Goal: Check status

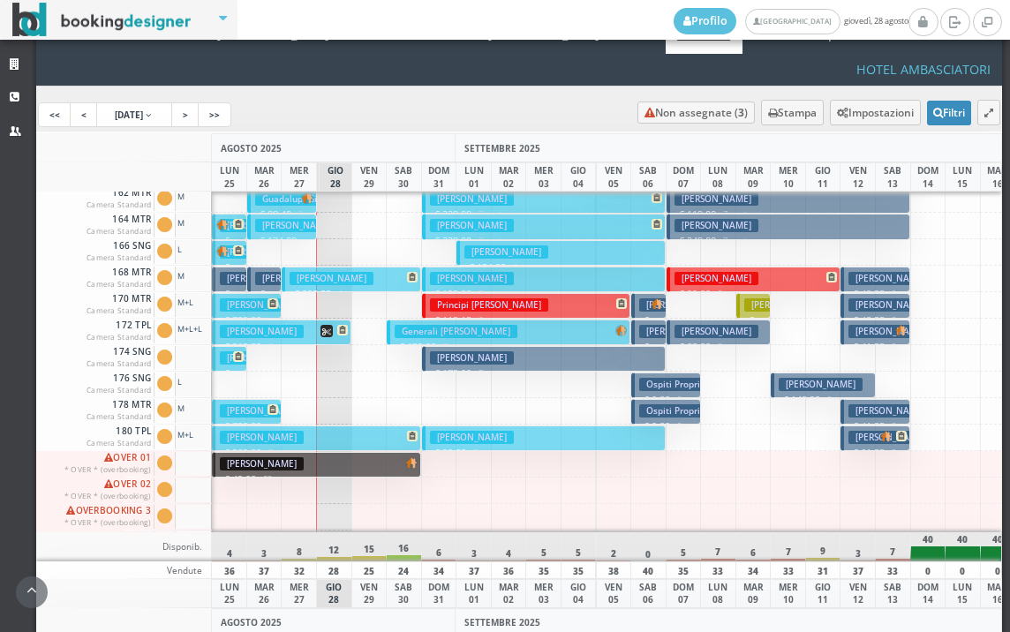
scroll to position [710, 0]
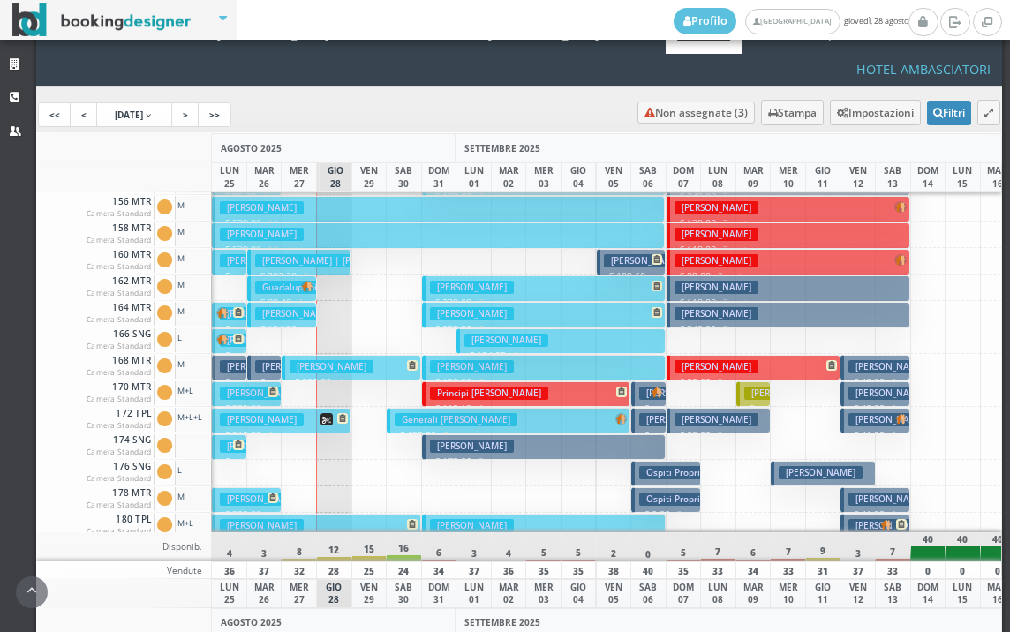
click at [283, 307] on h3 "[PERSON_NAME]" at bounding box center [297, 313] width 84 height 13
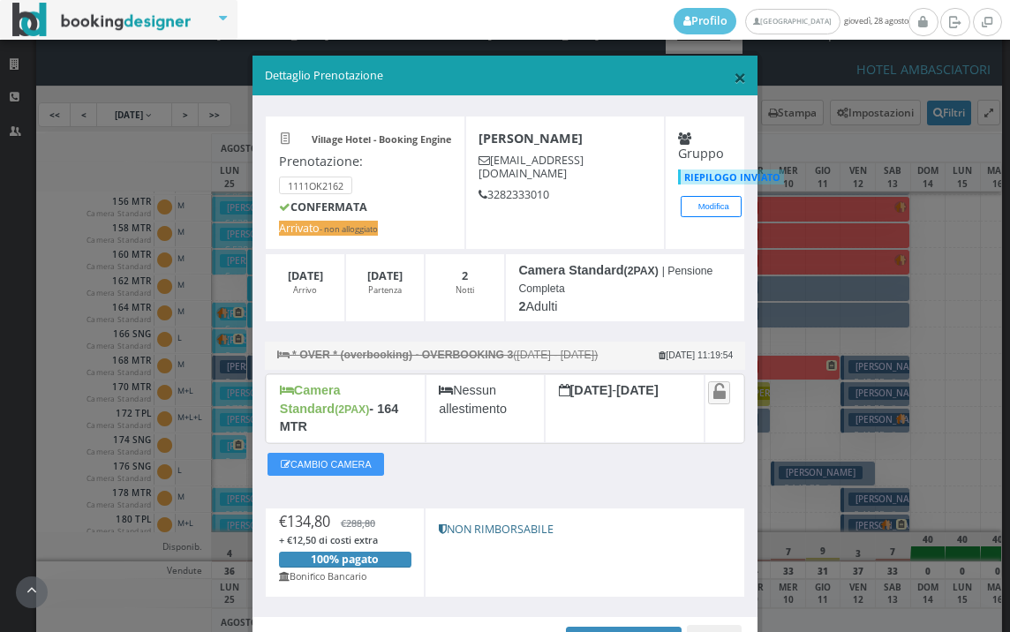
click at [733, 83] on span "×" at bounding box center [739, 77] width 12 height 30
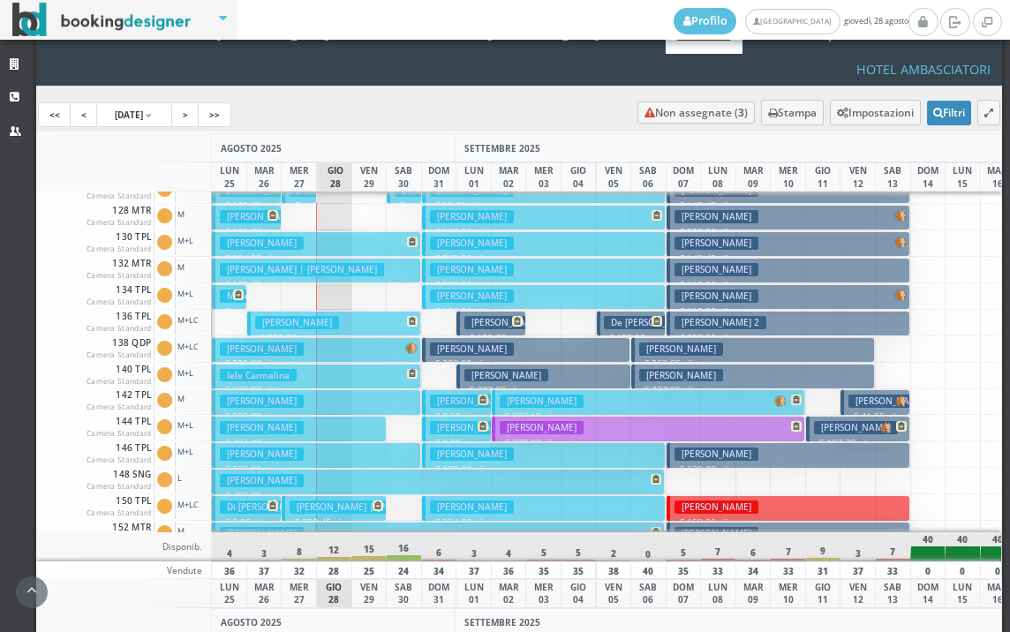
scroll to position [269, 0]
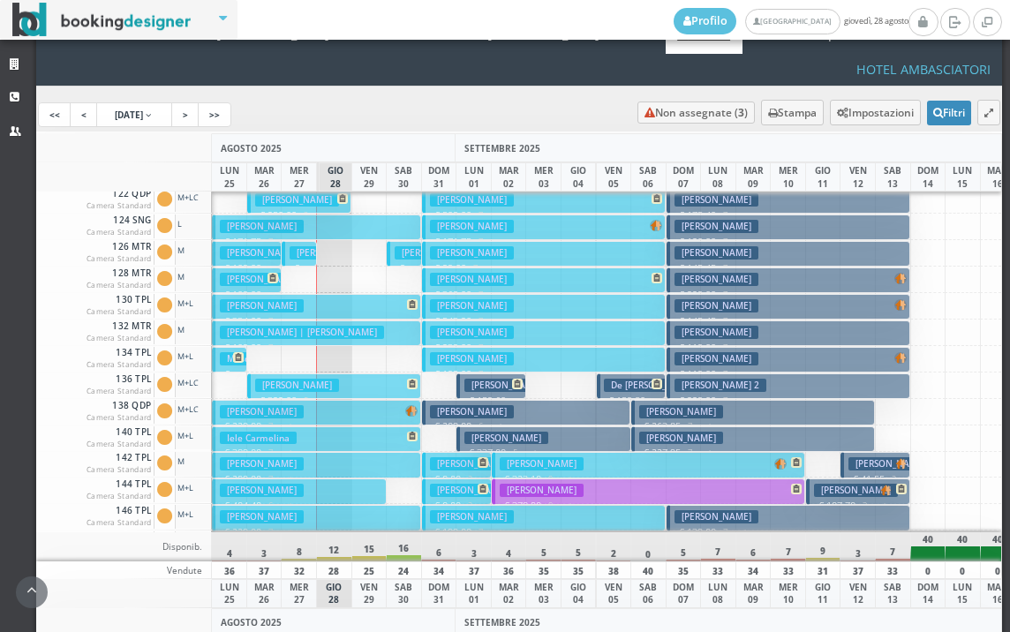
click at [295, 246] on h3 "Mengalli Saverio" at bounding box center [331, 252] width 84 height 13
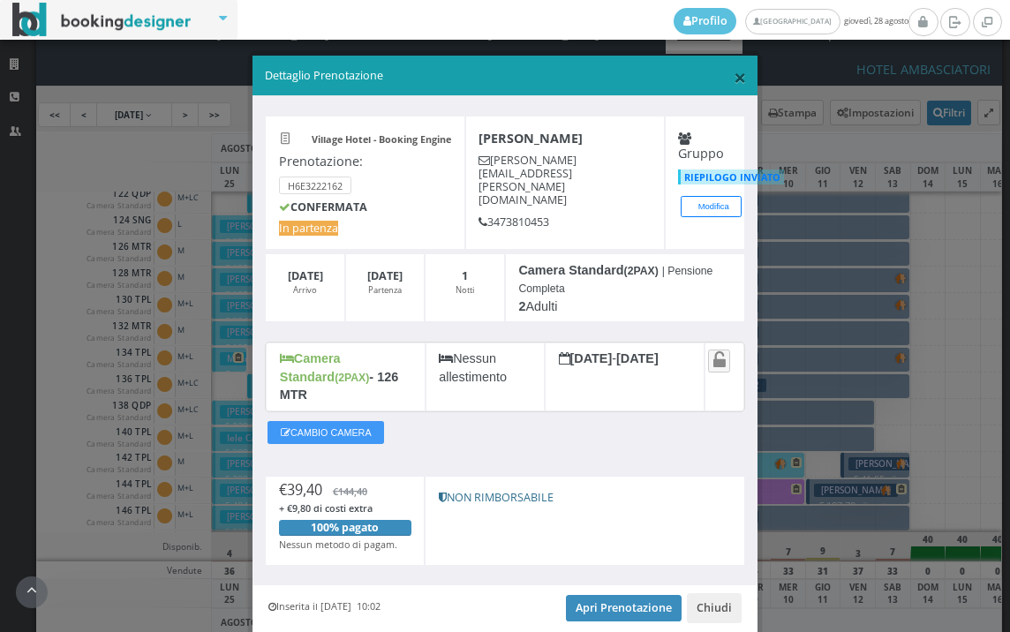
click at [733, 76] on span "×" at bounding box center [739, 77] width 12 height 30
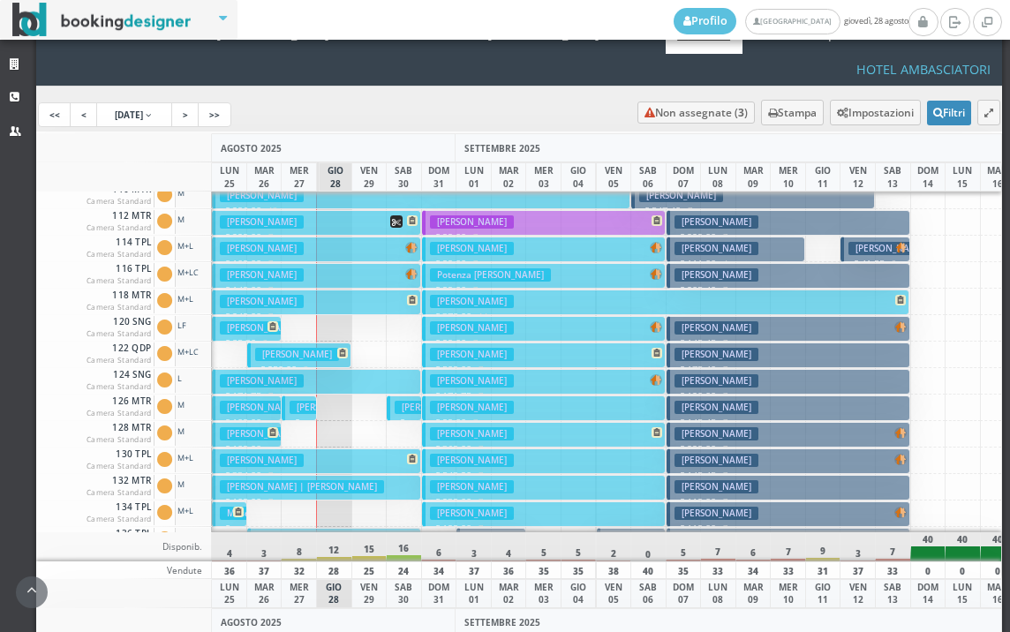
scroll to position [93, 0]
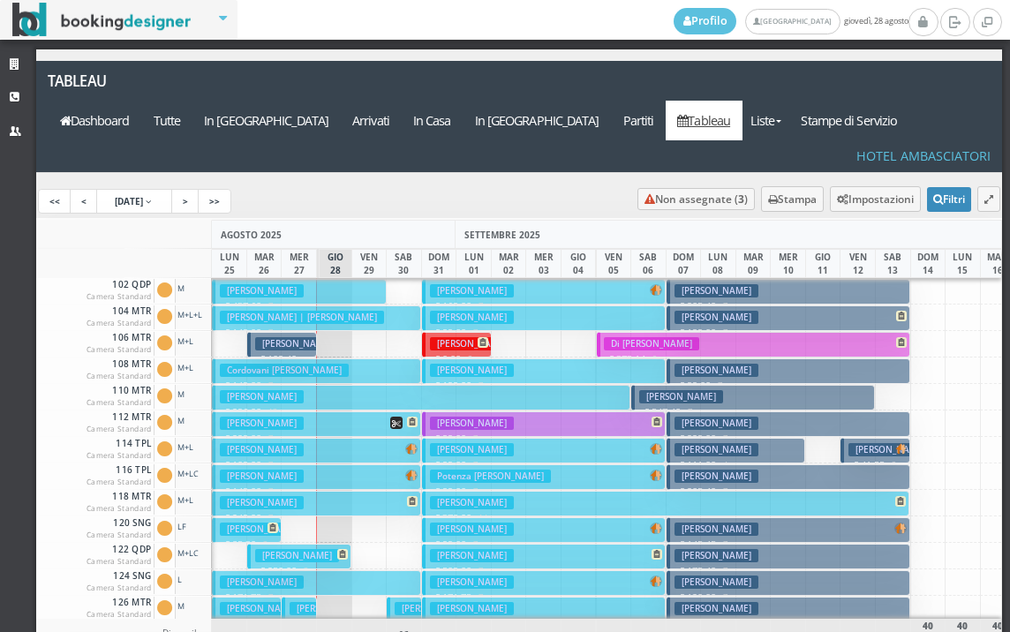
drag, startPoint x: 415, startPoint y: 567, endPoint x: 569, endPoint y: 586, distance: 155.6
click at [569, 586] on div "[DATE] [DATE] [DATE] [DATE] MER 27 GIO 28 VEN 29 SAB 30 DOM 31 [DATE] MER 03 GI…" at bounding box center [519, 471] width 966 height 503
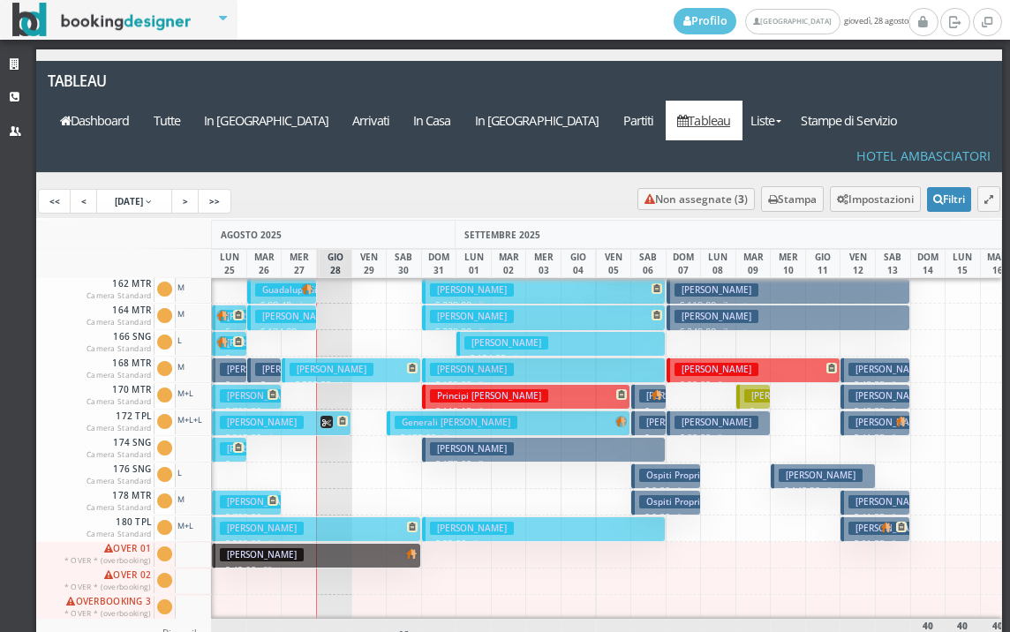
click at [716, 363] on h3 "Vacca Viviana" at bounding box center [716, 369] width 84 height 13
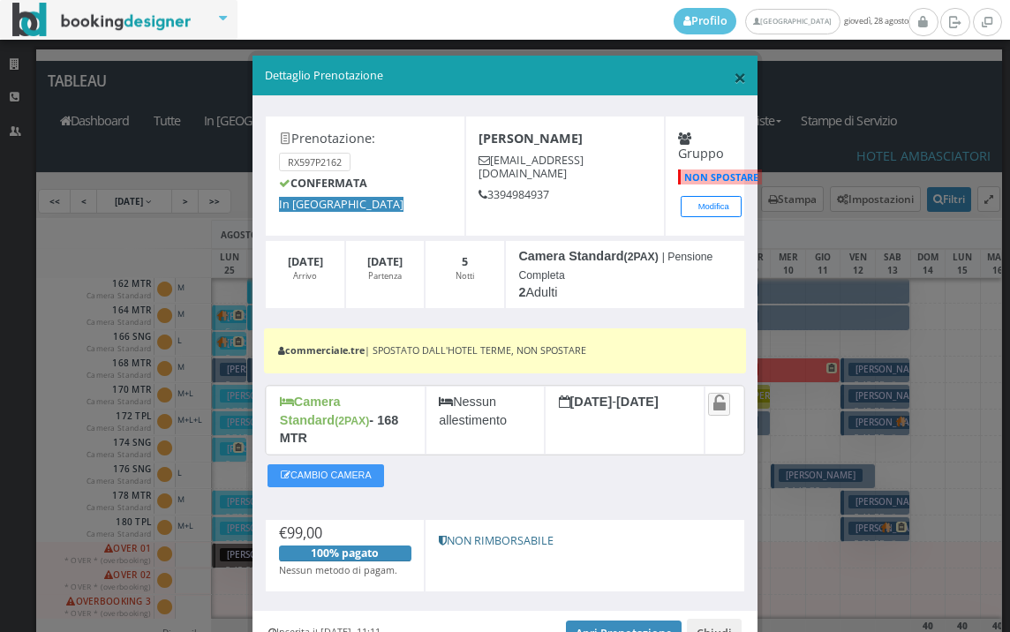
click at [733, 76] on span "×" at bounding box center [739, 77] width 12 height 30
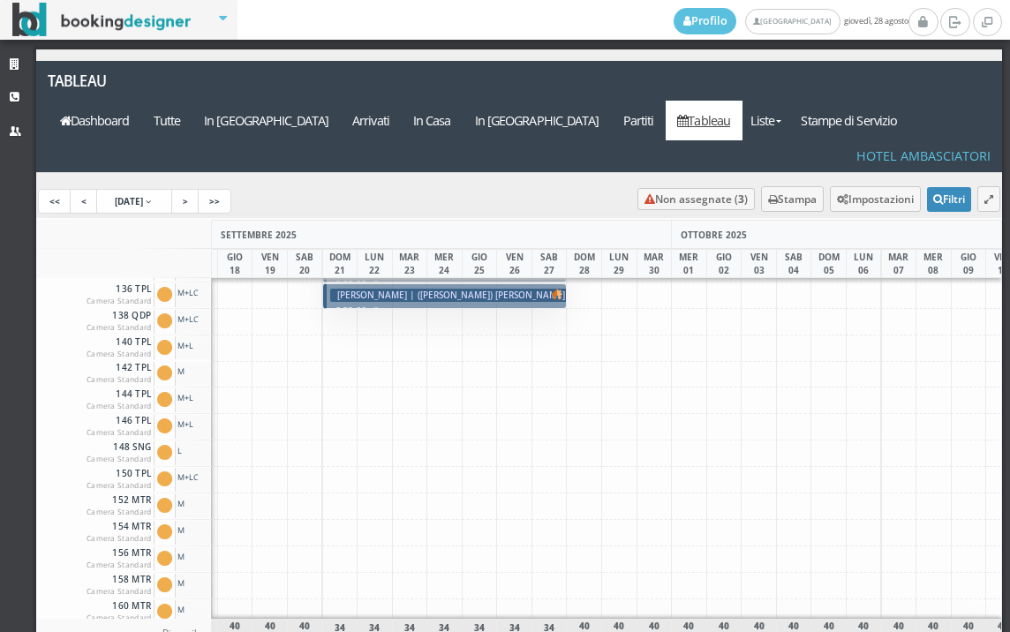
scroll to position [181, 832]
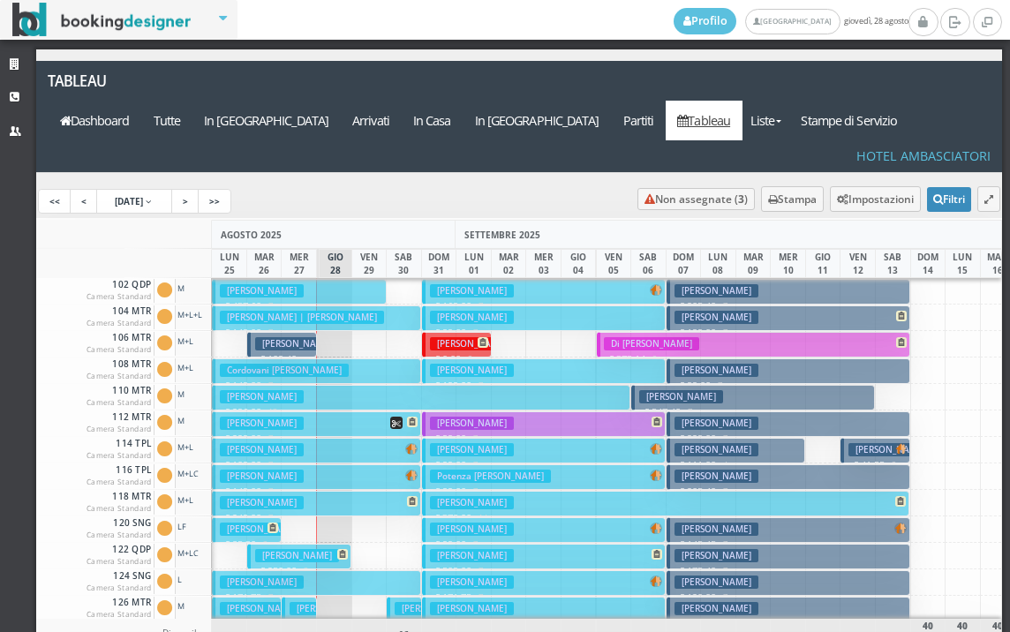
drag, startPoint x: 316, startPoint y: 567, endPoint x: 665, endPoint y: 49, distance: 624.4
click at [410, 587] on div "[DATE] [DATE] [DATE] [DATE] MER 27 GIO 28 VEN 29 SAB 30 DOM 31 [DATE] MER 03 GI…" at bounding box center [519, 471] width 966 height 503
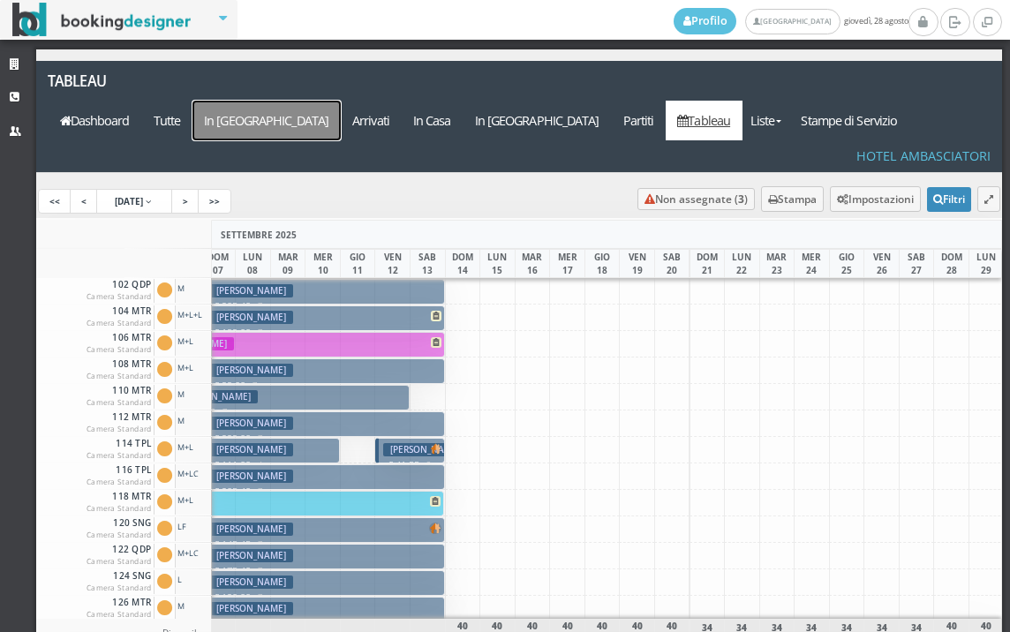
click at [341, 101] on a=pms-arrival-reservations"] "In Arrivo" at bounding box center [266, 121] width 148 height 40
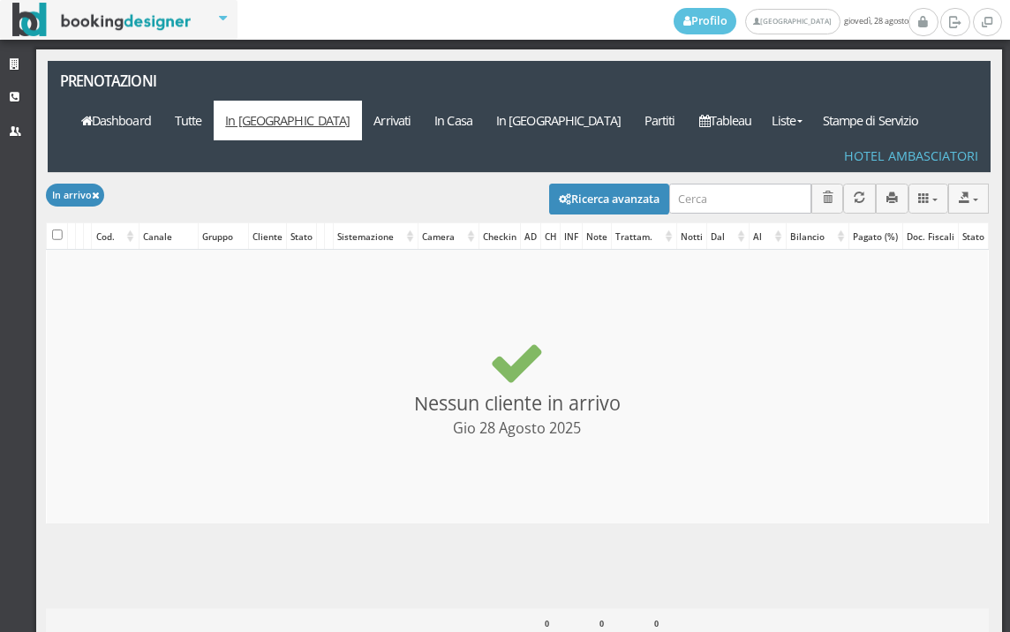
select select
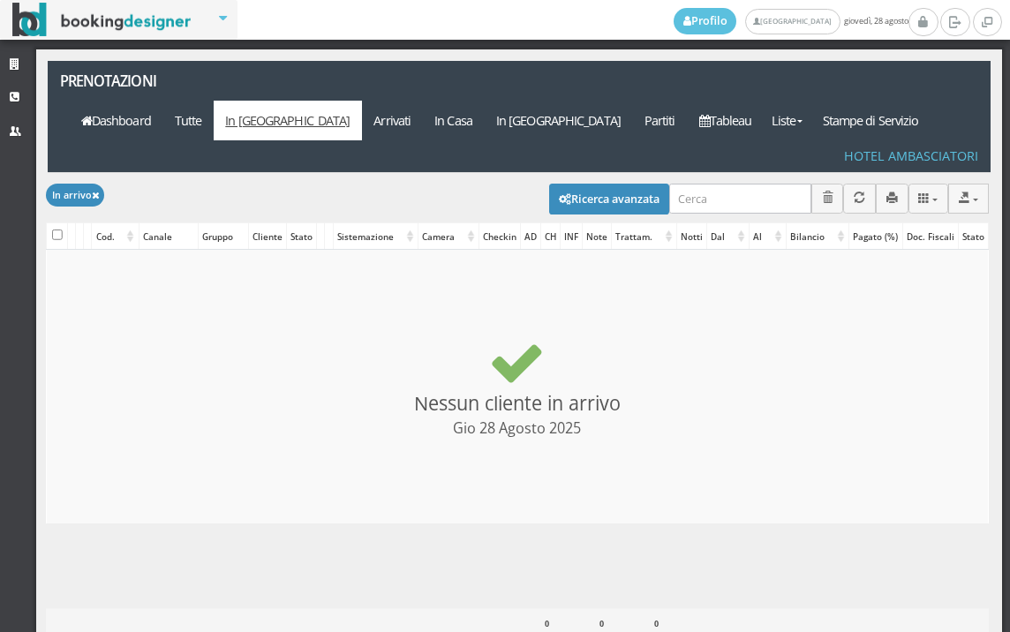
select select
click at [570, 184] on button "Ricerca avanzata" at bounding box center [609, 199] width 120 height 30
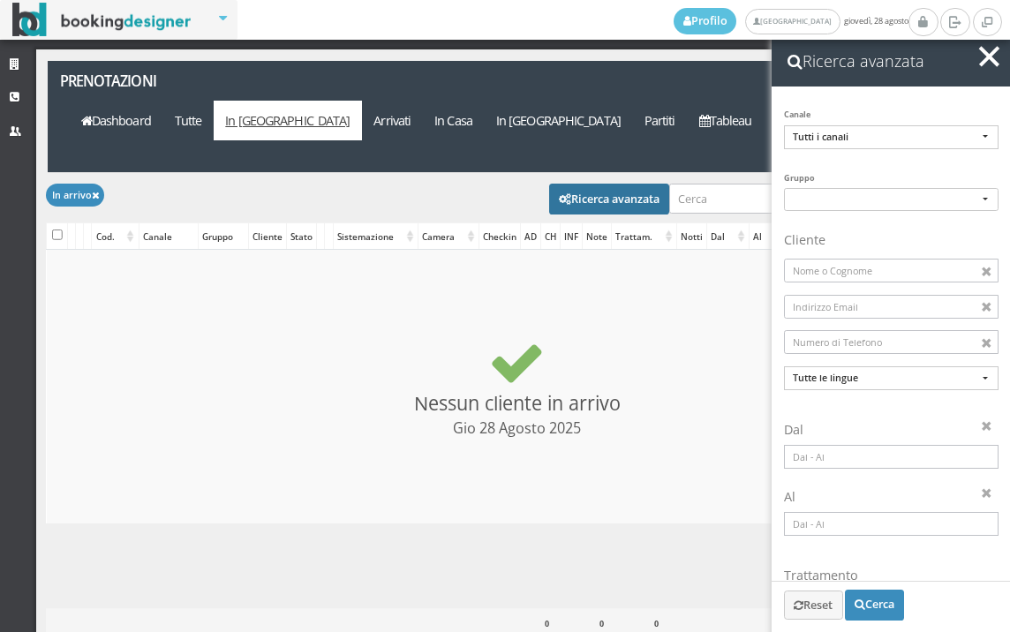
click at [849, 447] on input at bounding box center [891, 457] width 214 height 24
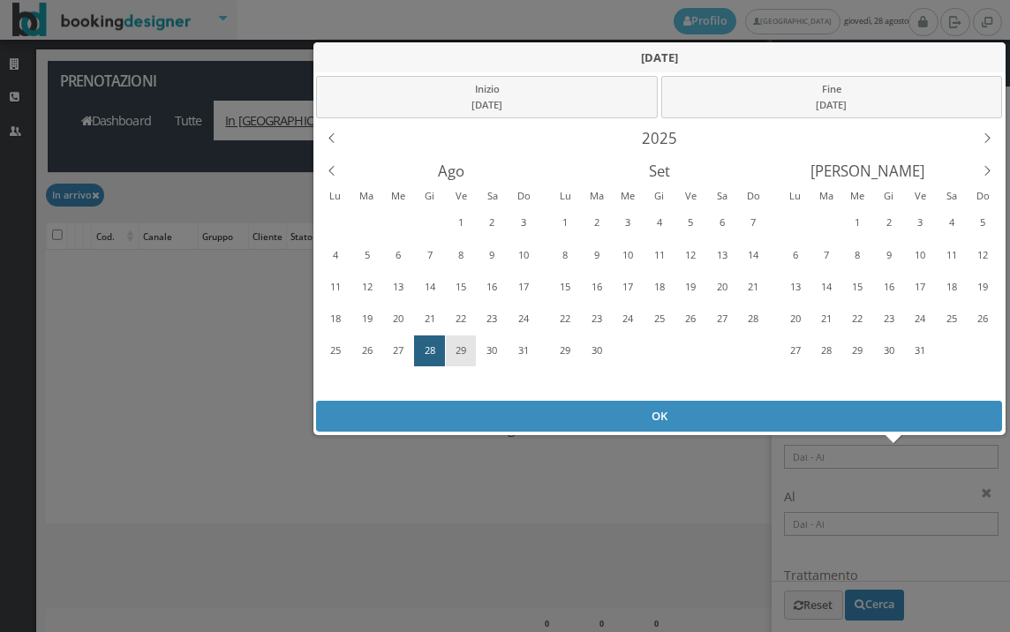
click at [456, 354] on div "29" at bounding box center [460, 350] width 27 height 28
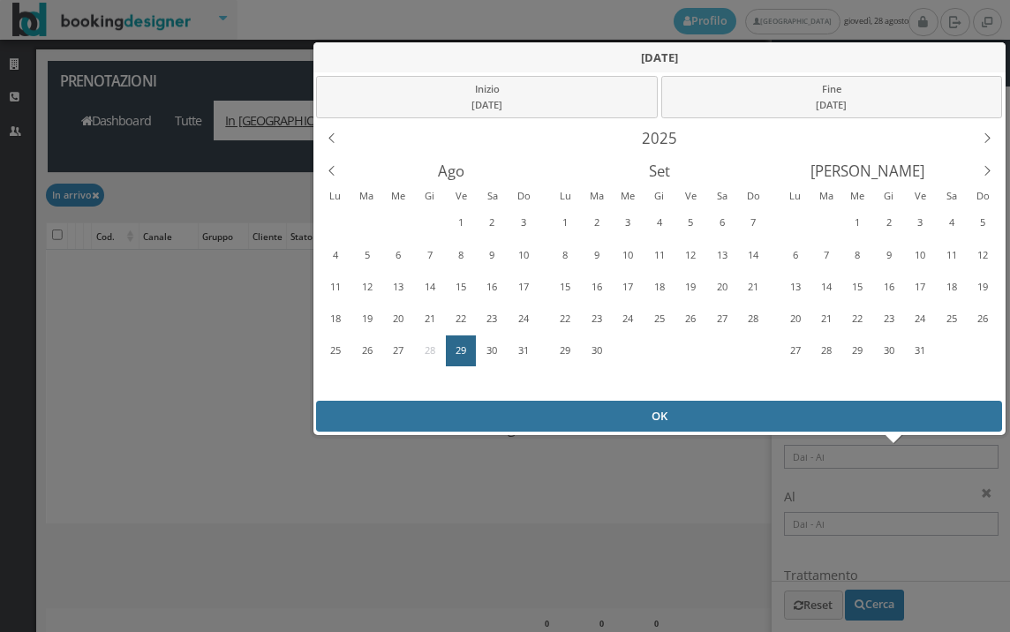
click at [463, 405] on div "OK" at bounding box center [659, 416] width 686 height 31
type input "29/08/2025 - 29/08/2025"
checkbox input "false"
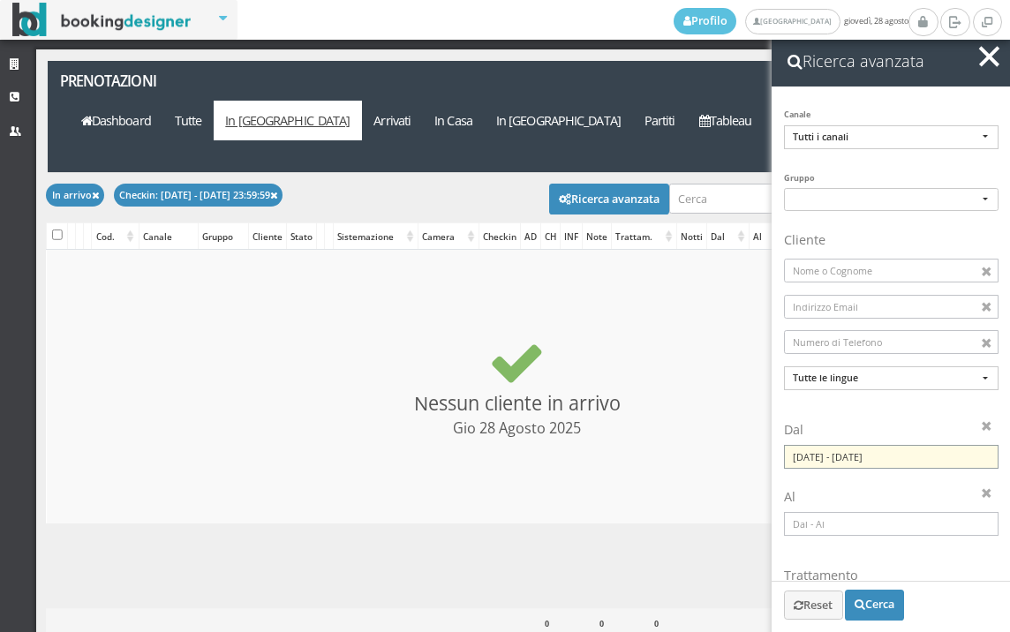
click at [830, 452] on input "29/08/2025 - 29/08/2025" at bounding box center [891, 457] width 214 height 24
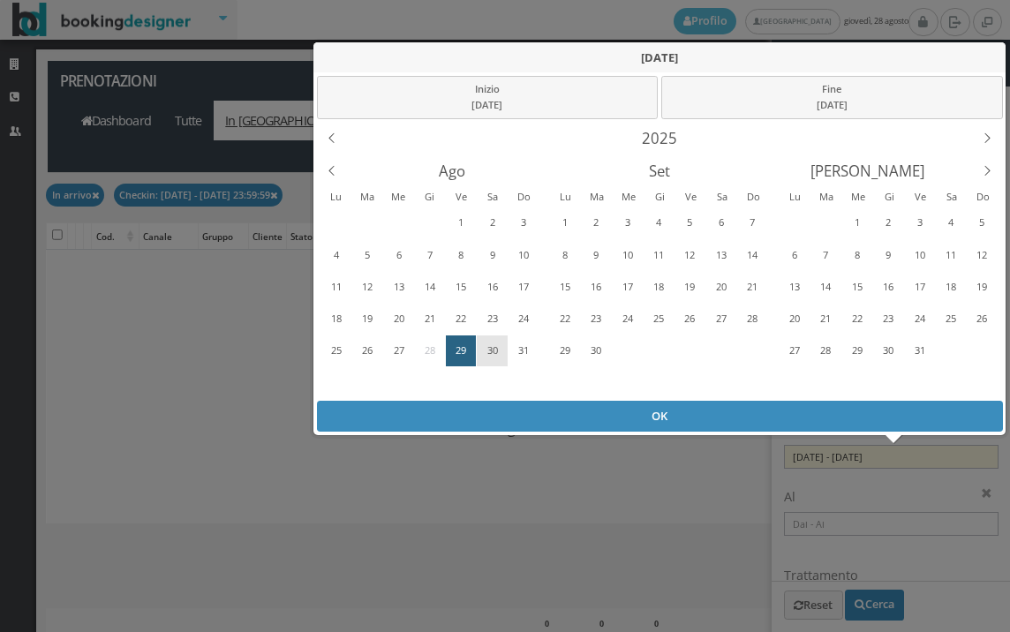
click at [493, 344] on div "30" at bounding box center [491, 350] width 27 height 28
click at [492, 345] on div "30" at bounding box center [491, 350] width 27 height 28
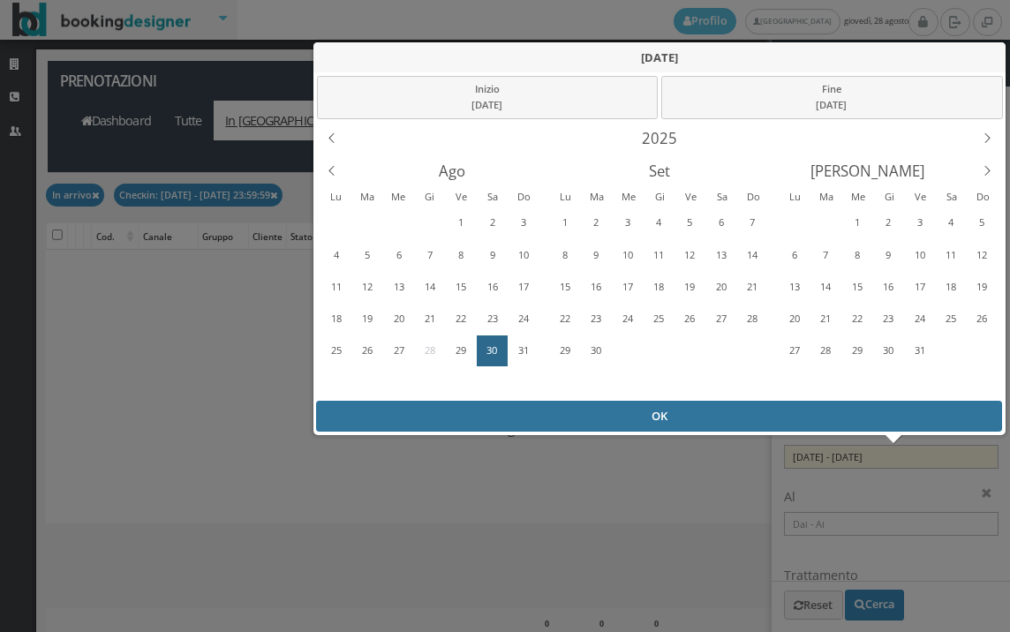
click at [480, 413] on div "OK" at bounding box center [659, 416] width 686 height 31
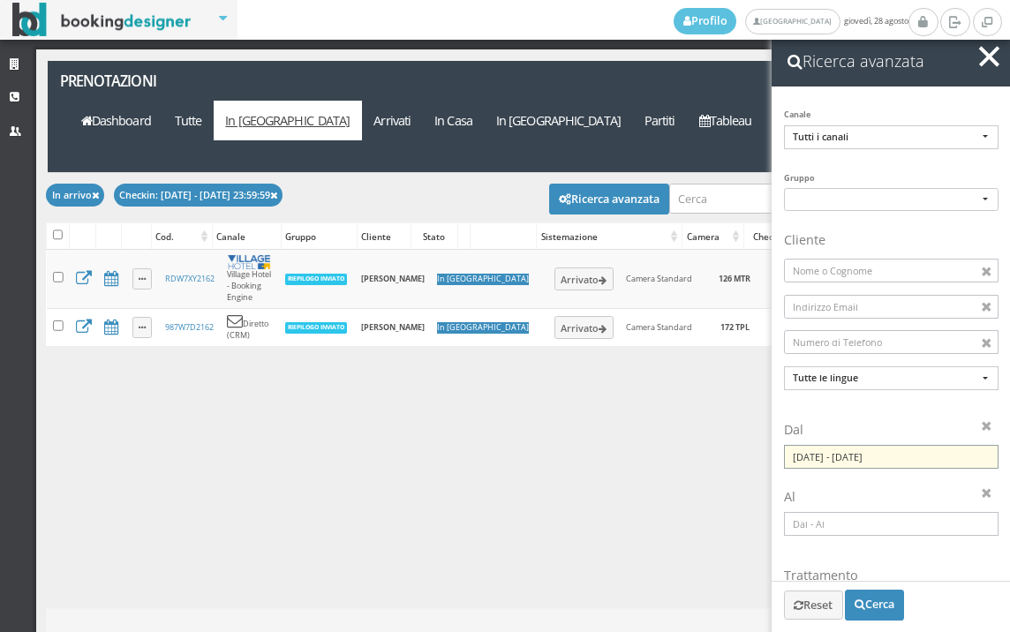
click at [831, 462] on input "30/08/2025 - 30/08/2025" at bounding box center [891, 457] width 214 height 24
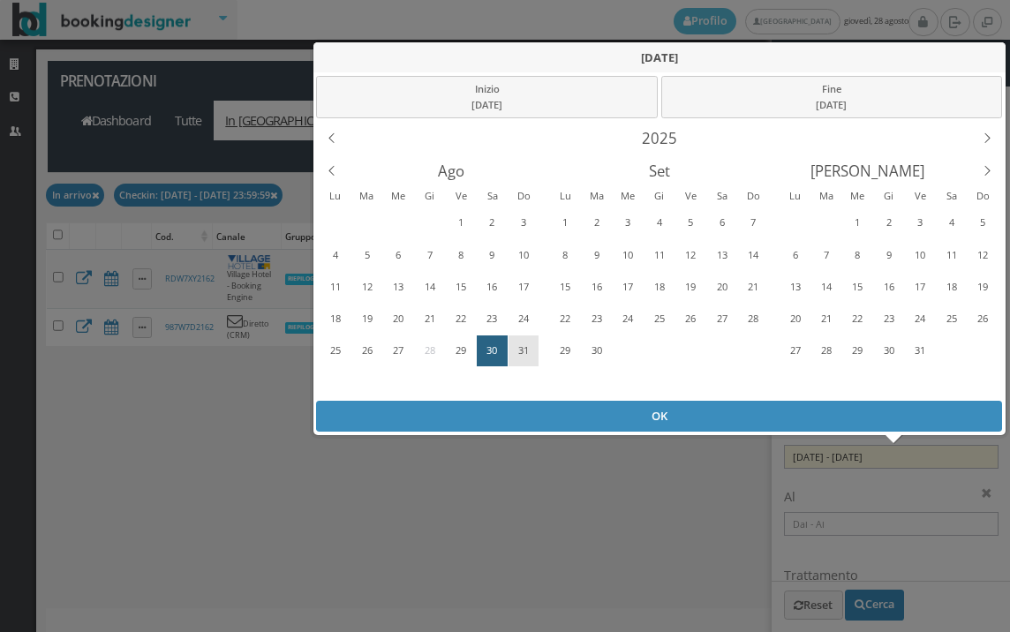
click at [511, 344] on div "31" at bounding box center [522, 350] width 27 height 28
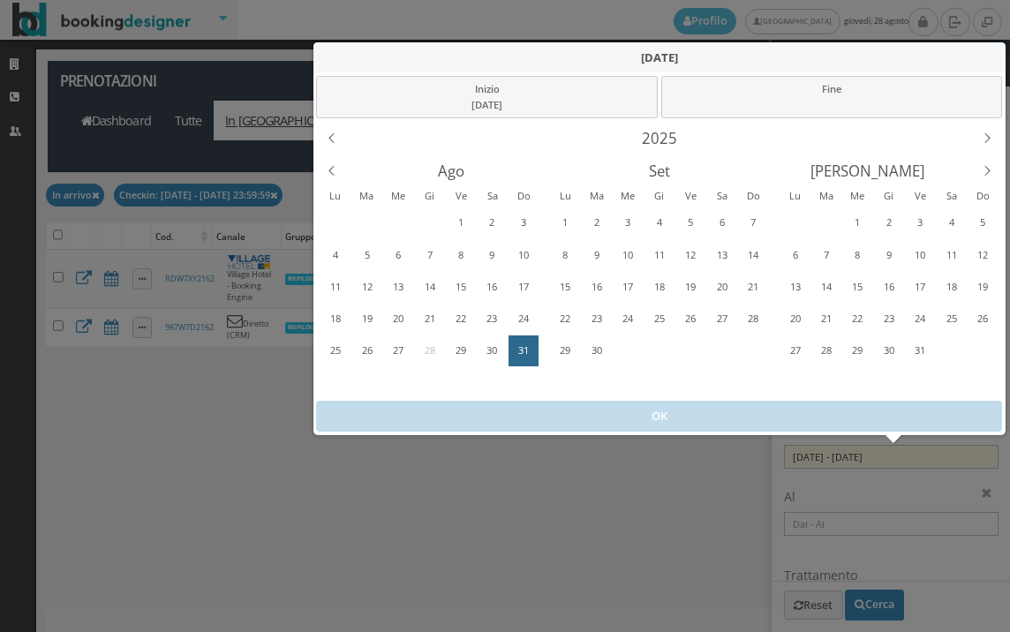
click at [511, 344] on div "31" at bounding box center [522, 350] width 27 height 28
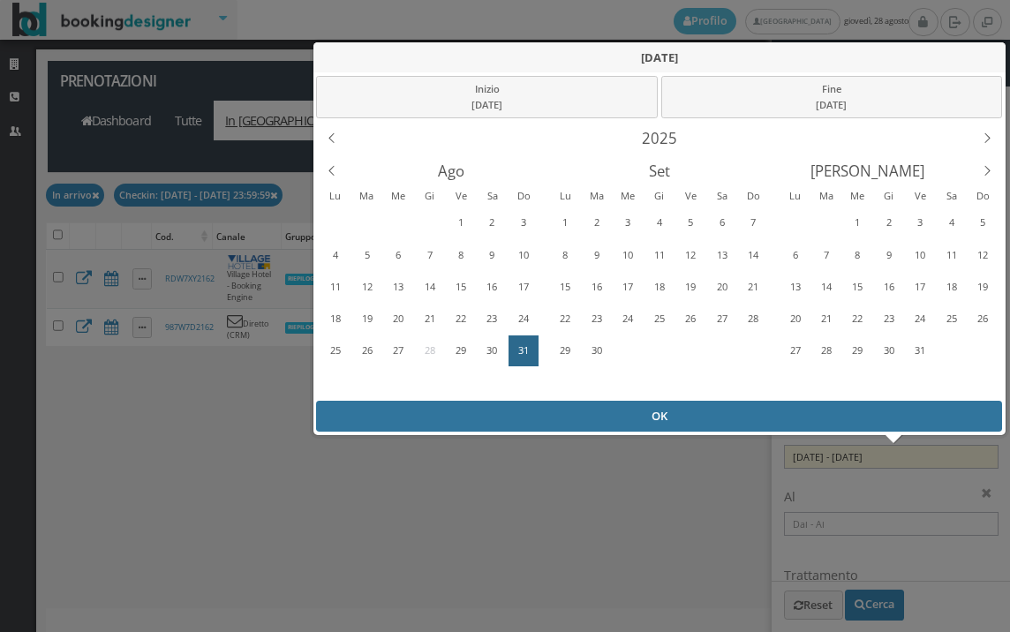
click at [504, 423] on div "OK" at bounding box center [659, 416] width 686 height 31
type input "31/08/2025 - 31/08/2025"
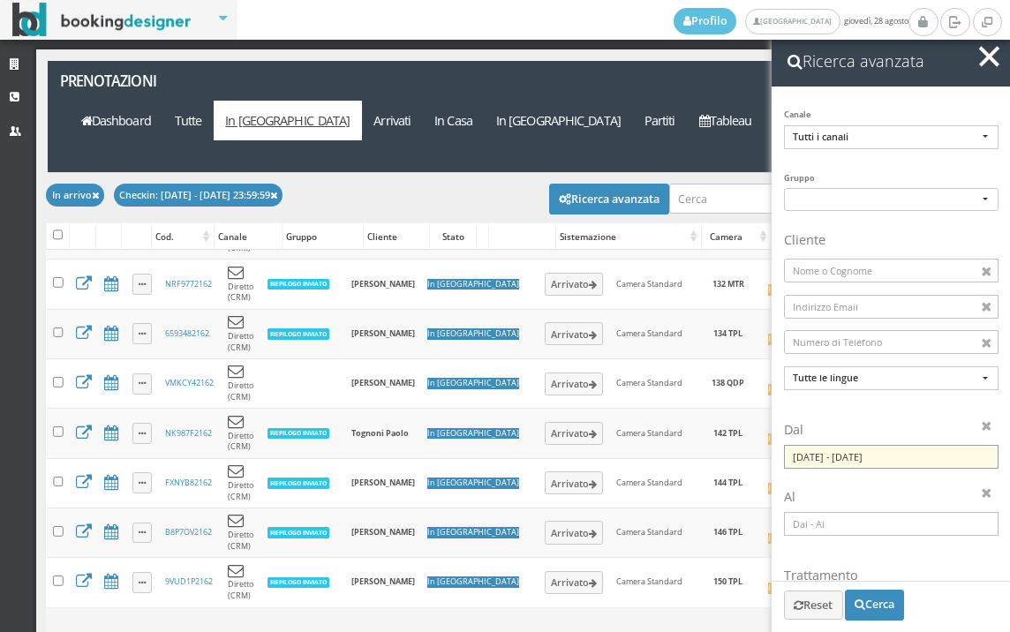
scroll to position [866, 0]
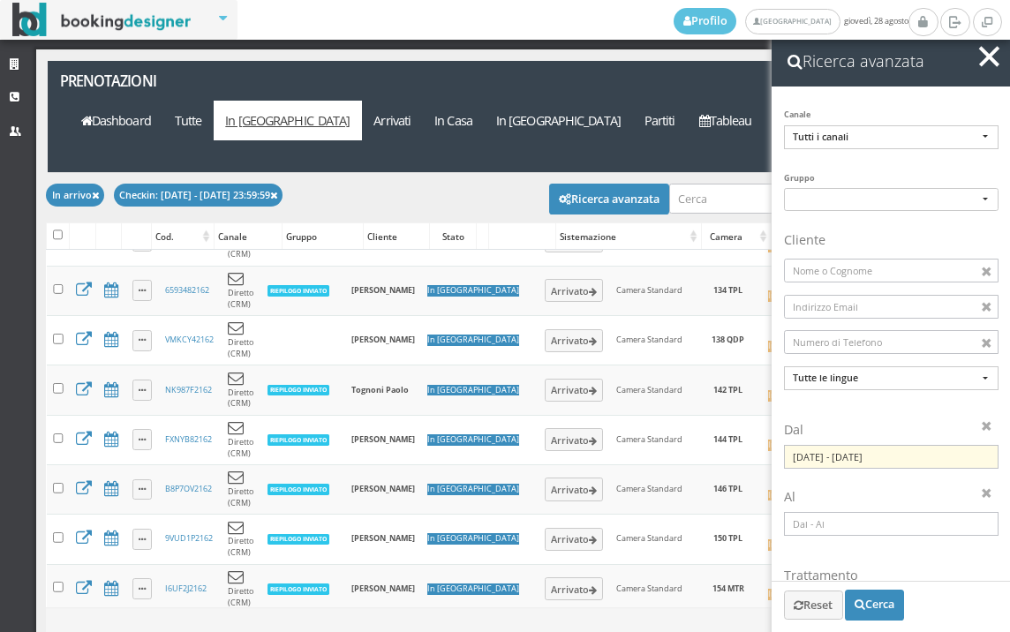
click at [995, 58] on button "button" at bounding box center [989, 57] width 26 height 26
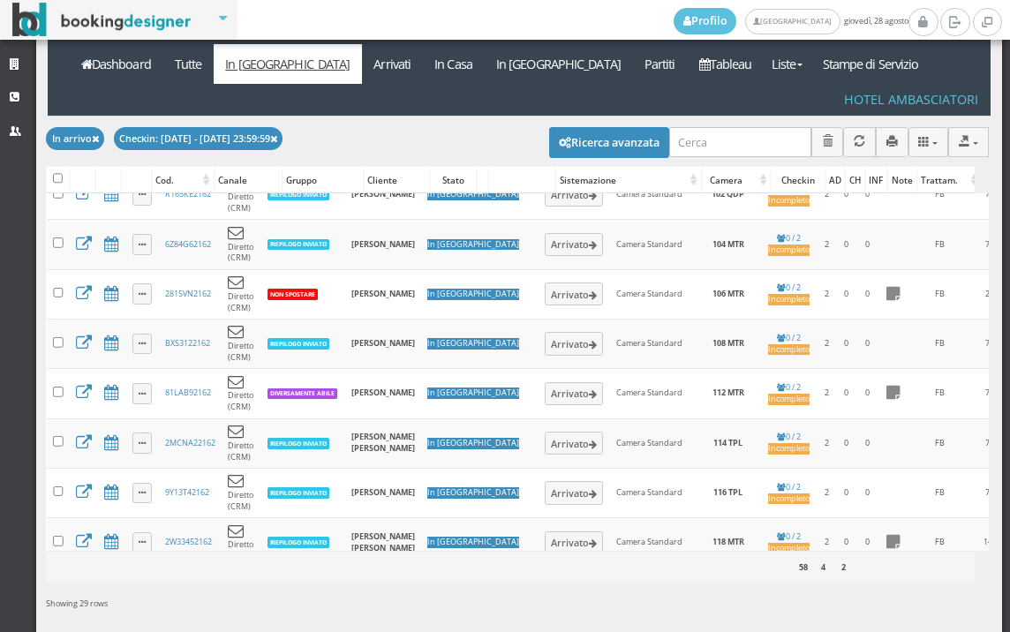
scroll to position [0, 0]
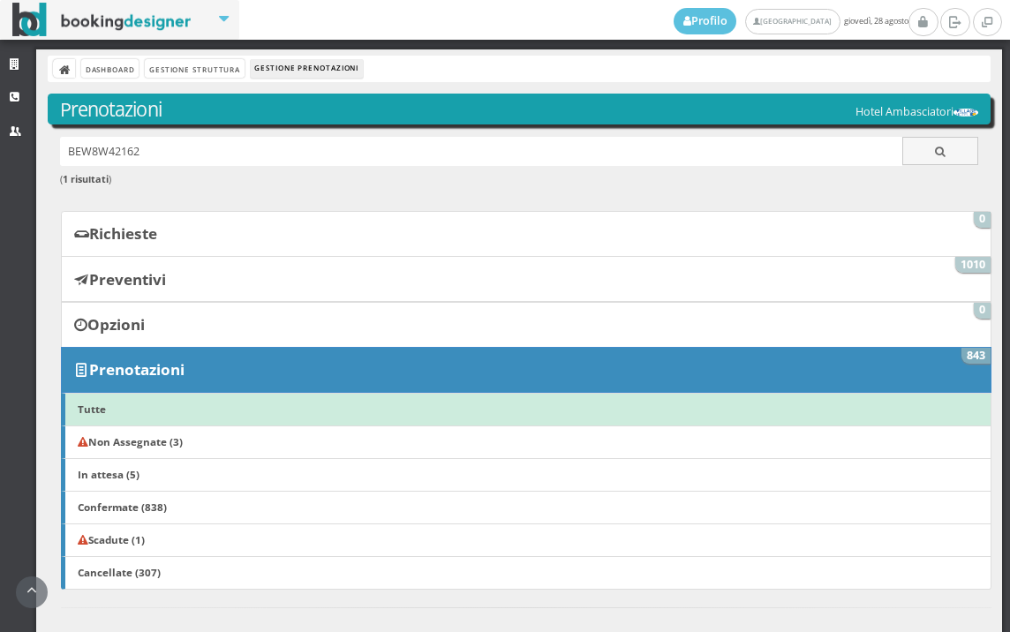
scroll to position [1275, 0]
